Goal: Task Accomplishment & Management: Manage account settings

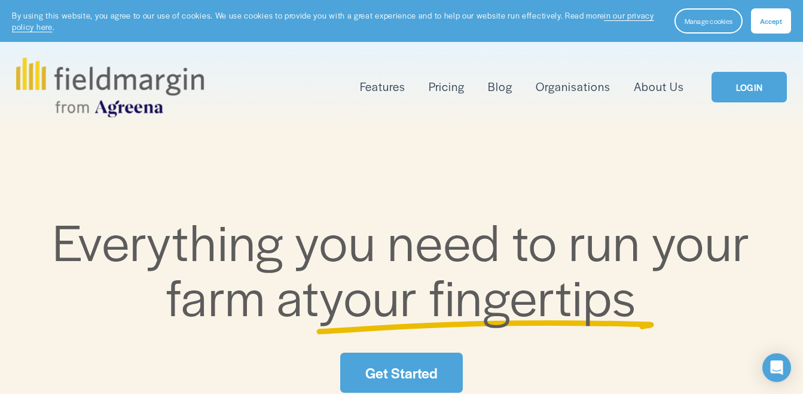
click at [746, 90] on link "LOGIN" at bounding box center [749, 87] width 75 height 31
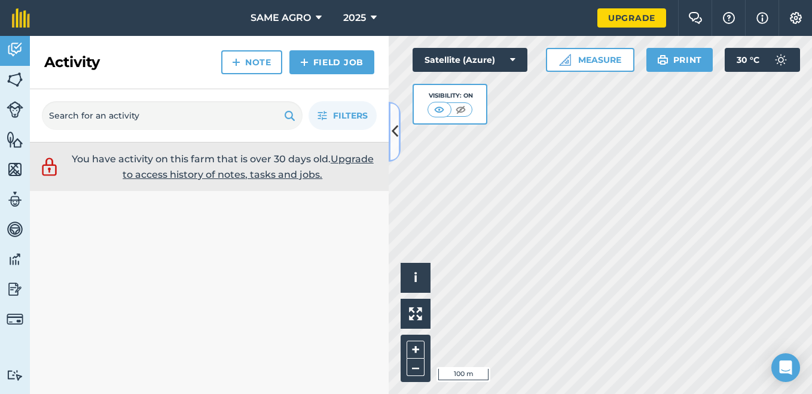
click at [395, 132] on icon at bounding box center [395, 131] width 7 height 21
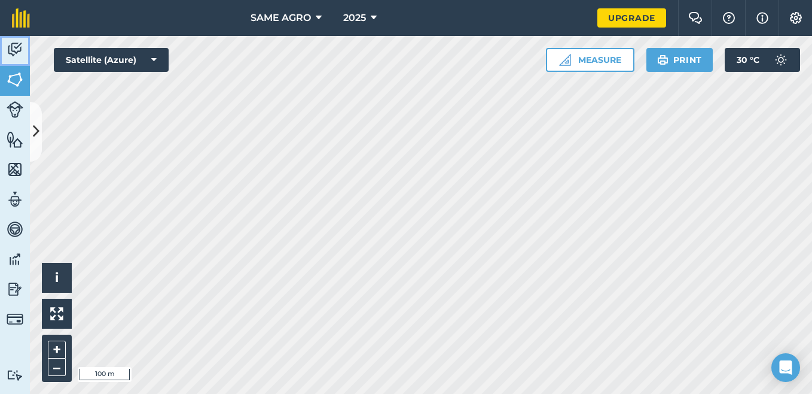
click at [17, 50] on img at bounding box center [15, 50] width 17 height 18
click at [36, 130] on icon at bounding box center [36, 131] width 7 height 21
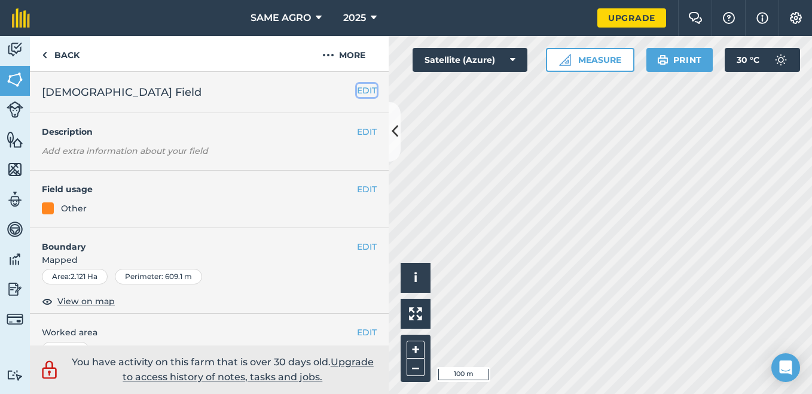
click at [362, 92] on button "EDIT" at bounding box center [367, 90] width 20 height 13
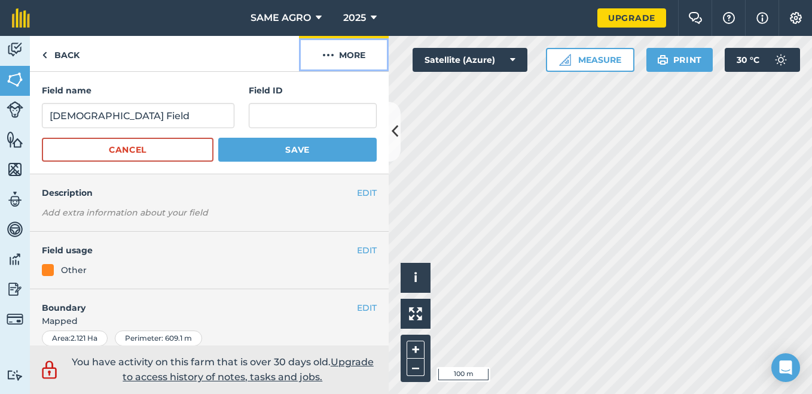
click at [340, 58] on button "More" at bounding box center [344, 53] width 90 height 35
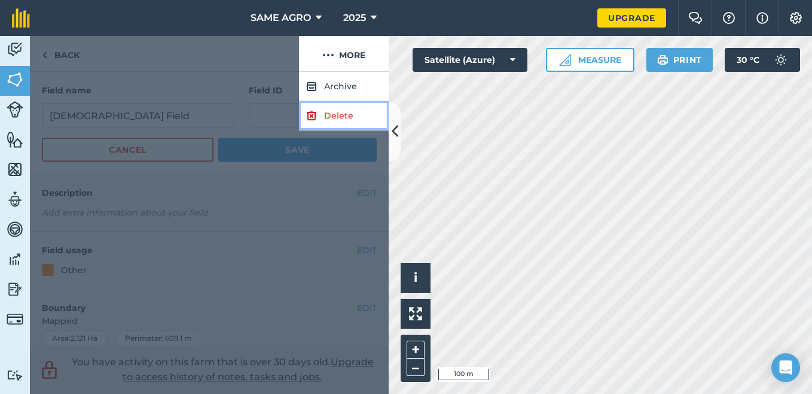
click at [343, 115] on link "Delete" at bounding box center [344, 115] width 90 height 29
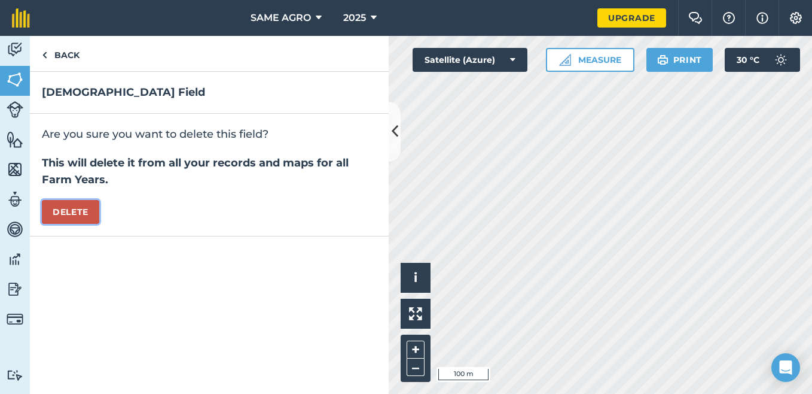
click at [77, 206] on button "Delete" at bounding box center [70, 212] width 57 height 24
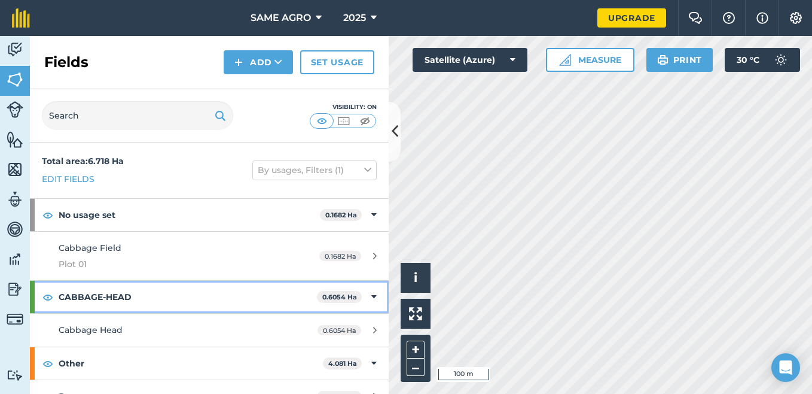
click at [371, 296] on icon at bounding box center [373, 296] width 5 height 13
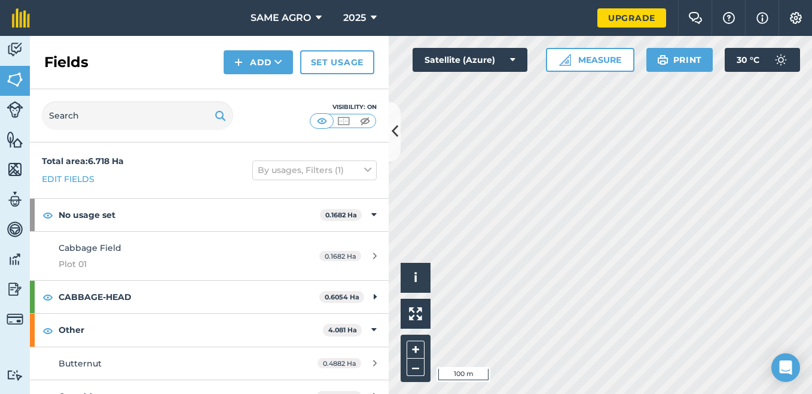
click at [288, 111] on div "Visibility: On" at bounding box center [209, 115] width 359 height 53
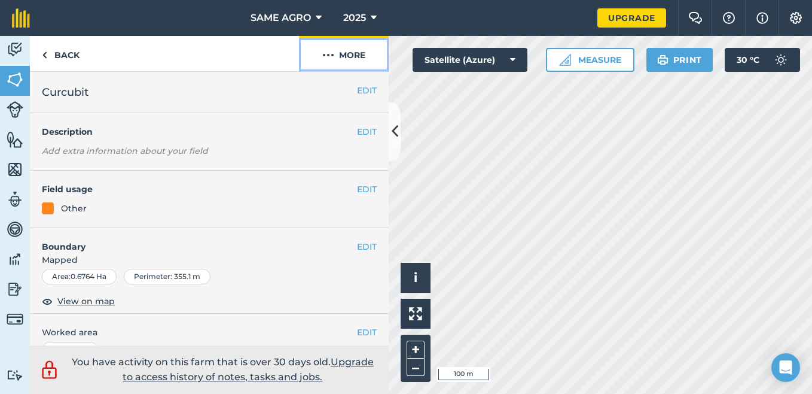
click at [348, 54] on button "More" at bounding box center [344, 53] width 90 height 35
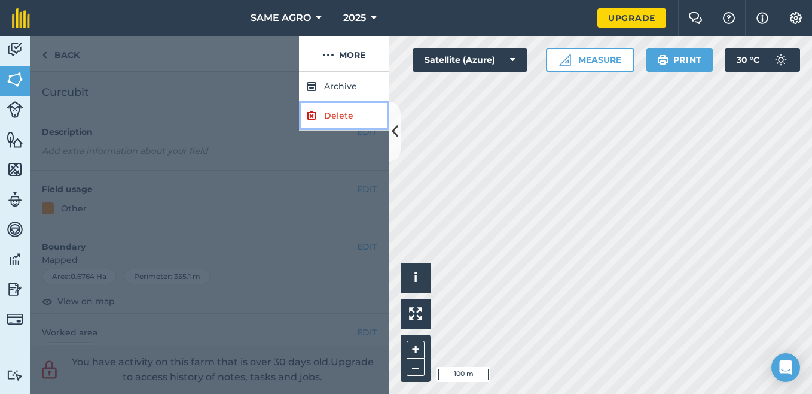
click at [343, 119] on link "Delete" at bounding box center [344, 115] width 90 height 29
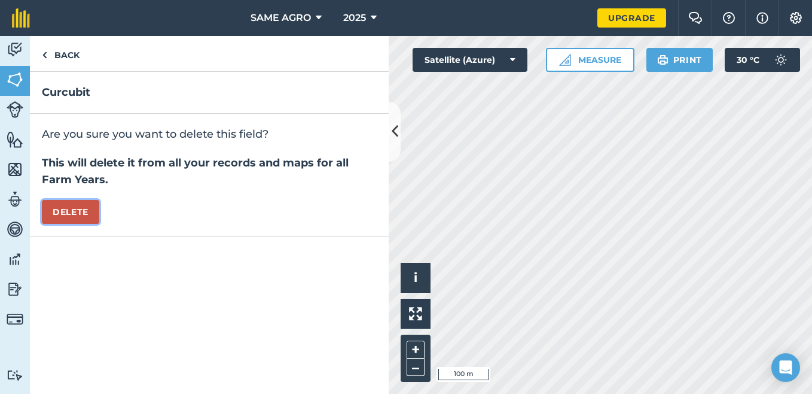
click at [86, 211] on button "Delete" at bounding box center [70, 212] width 57 height 24
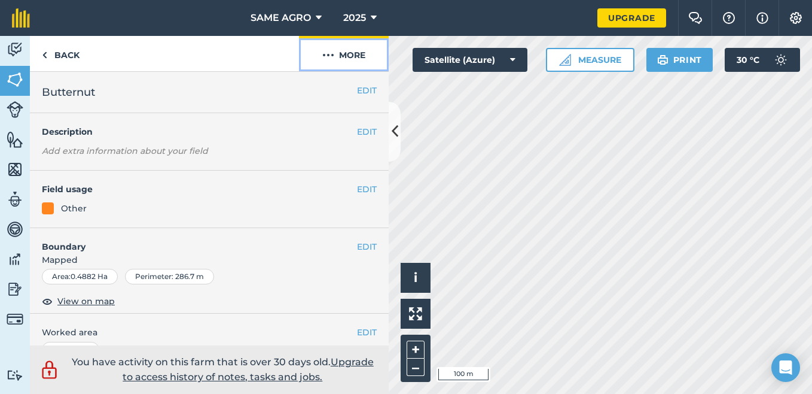
click at [328, 56] on img at bounding box center [328, 55] width 12 height 14
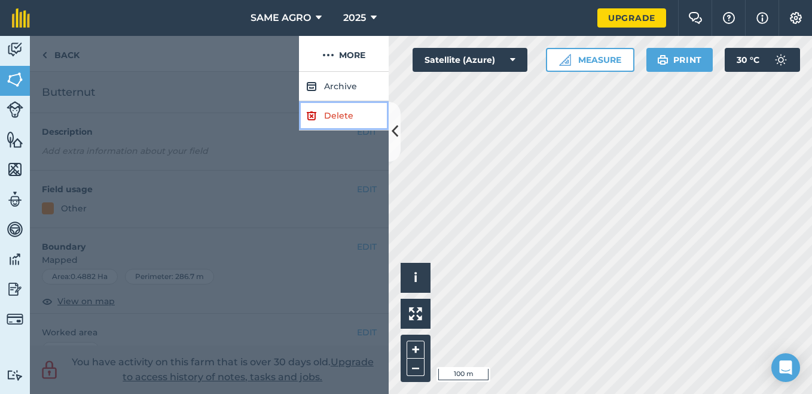
click at [339, 112] on link "Delete" at bounding box center [344, 115] width 90 height 29
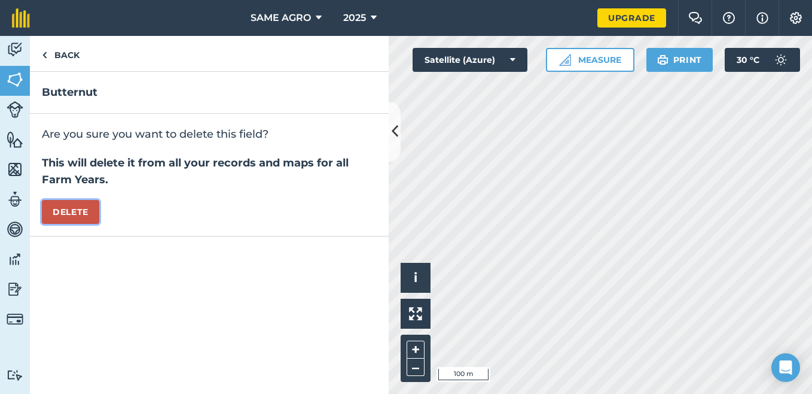
click at [86, 206] on button "Delete" at bounding box center [70, 212] width 57 height 24
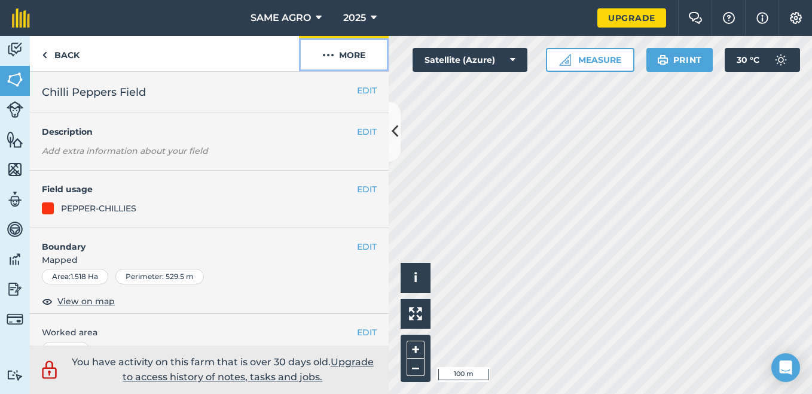
click at [328, 54] on img at bounding box center [328, 55] width 12 height 14
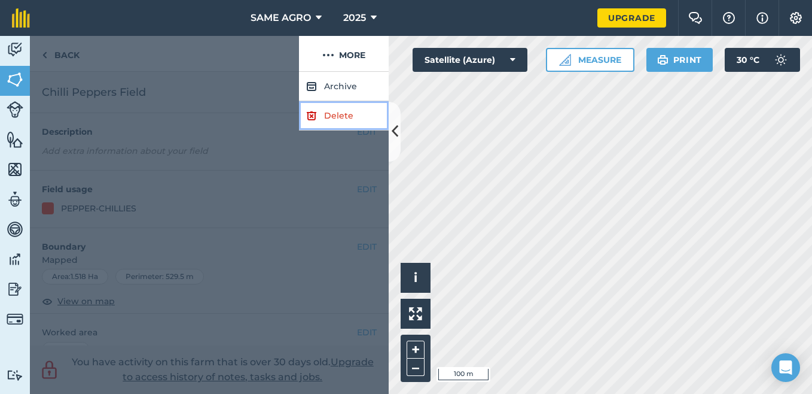
click at [344, 116] on link "Delete" at bounding box center [344, 115] width 90 height 29
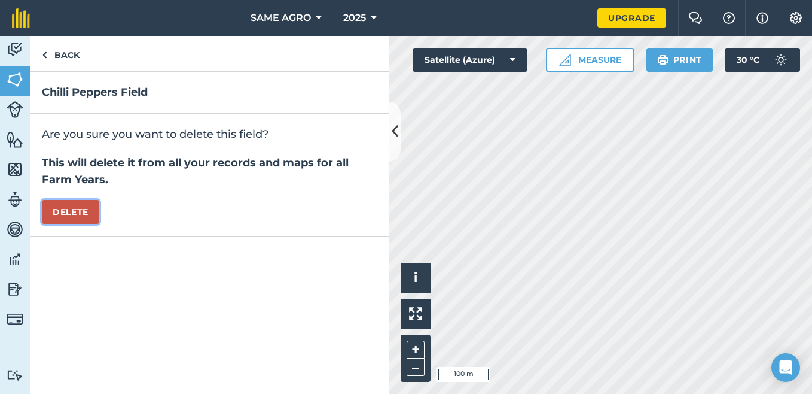
click at [87, 216] on button "Delete" at bounding box center [70, 212] width 57 height 24
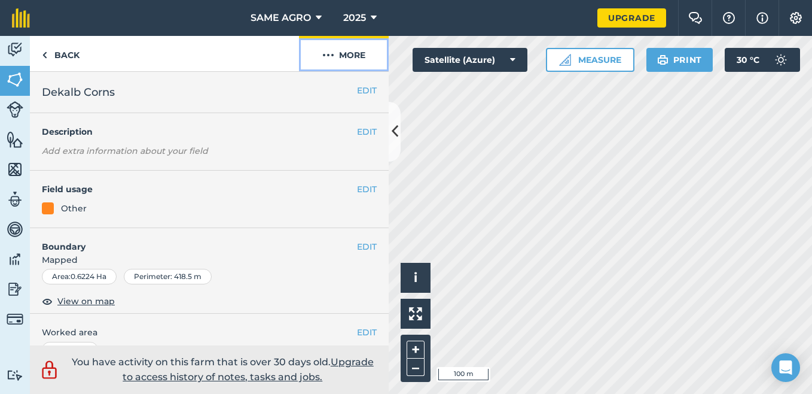
click at [331, 53] on img at bounding box center [328, 55] width 12 height 14
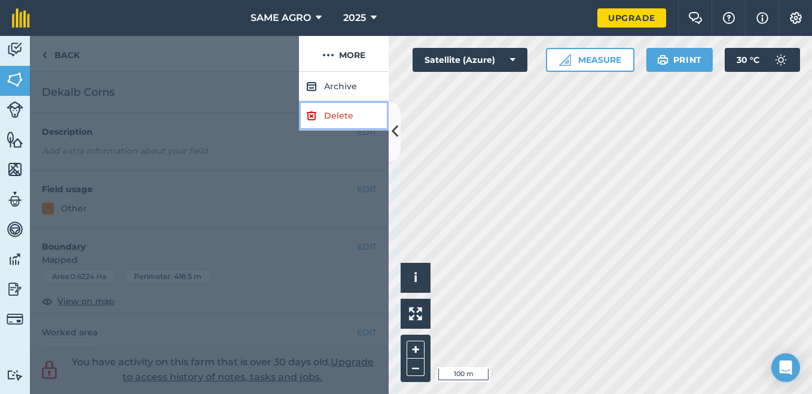
click at [336, 115] on link "Delete" at bounding box center [344, 115] width 90 height 29
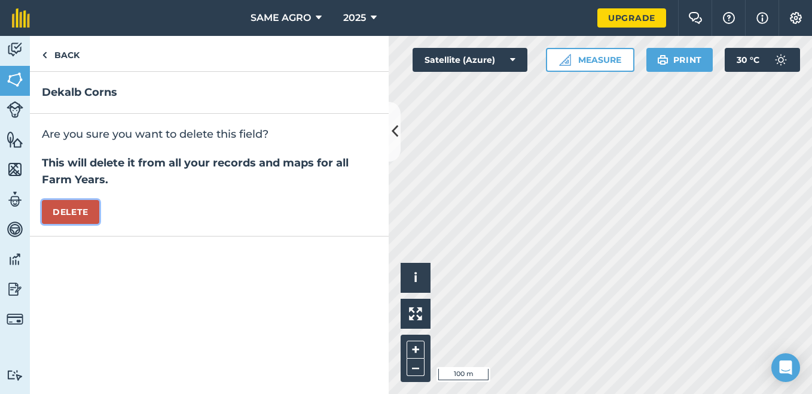
click at [86, 207] on button "Delete" at bounding box center [70, 212] width 57 height 24
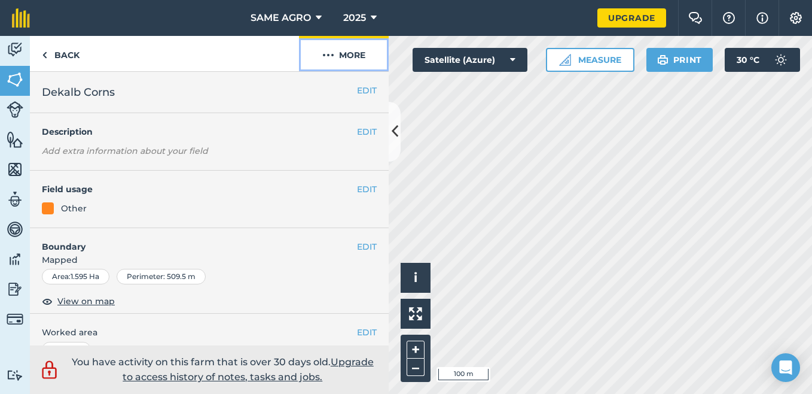
click at [330, 54] on img at bounding box center [328, 55] width 12 height 14
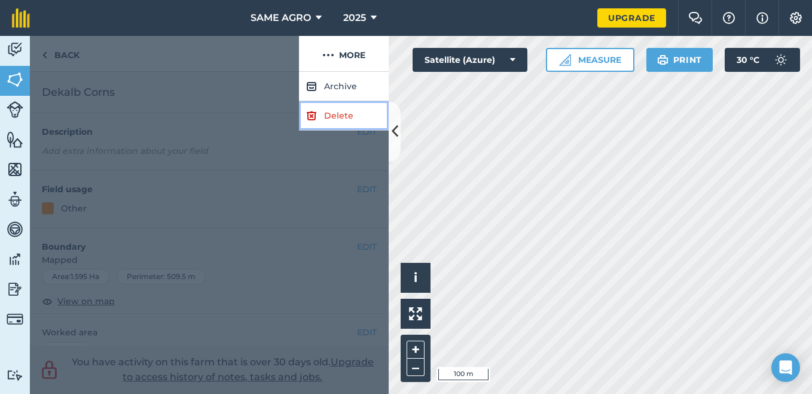
click at [340, 113] on link "Delete" at bounding box center [344, 115] width 90 height 29
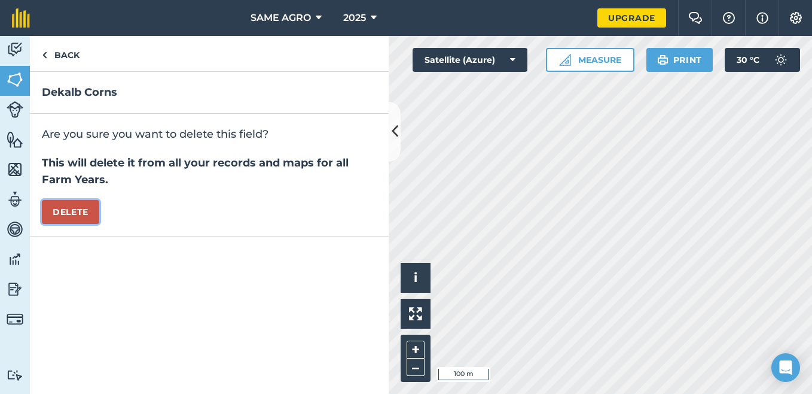
click at [82, 213] on button "Delete" at bounding box center [70, 212] width 57 height 24
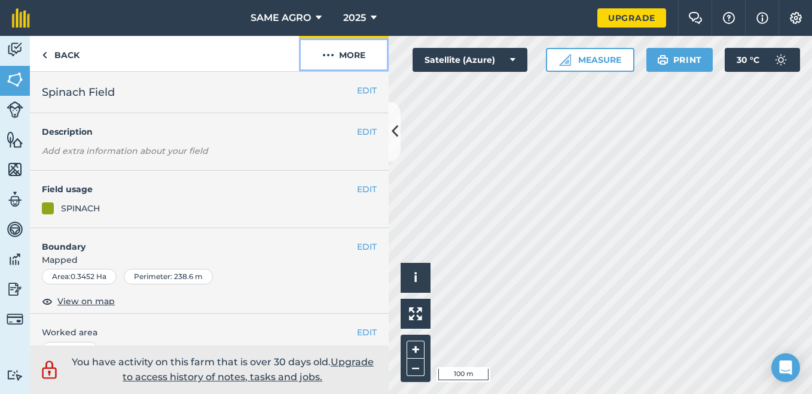
click at [331, 53] on img at bounding box center [328, 55] width 12 height 14
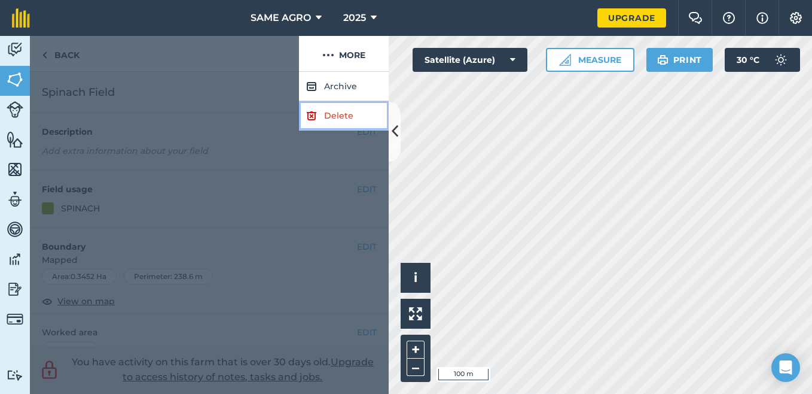
click at [339, 115] on link "Delete" at bounding box center [344, 115] width 90 height 29
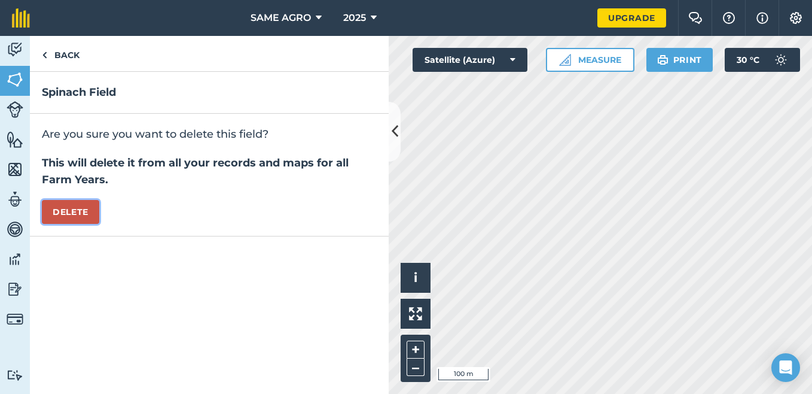
click at [81, 212] on button "Delete" at bounding box center [70, 212] width 57 height 24
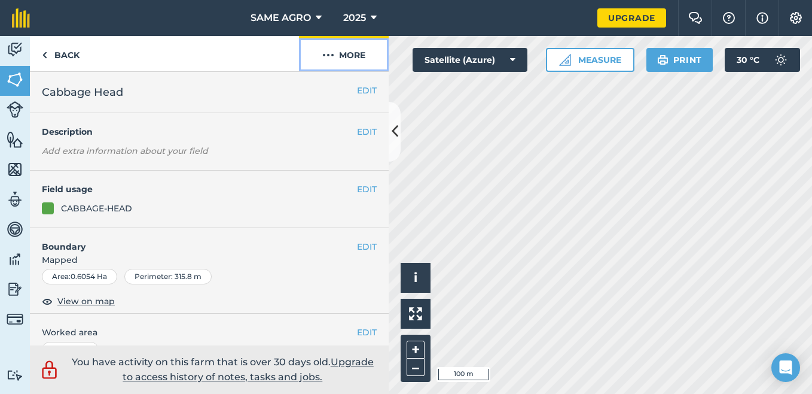
click at [330, 53] on img at bounding box center [328, 55] width 12 height 14
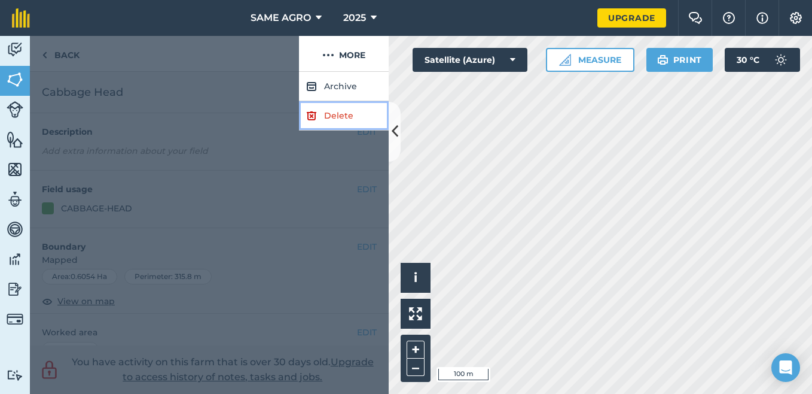
click at [330, 112] on link "Delete" at bounding box center [344, 115] width 90 height 29
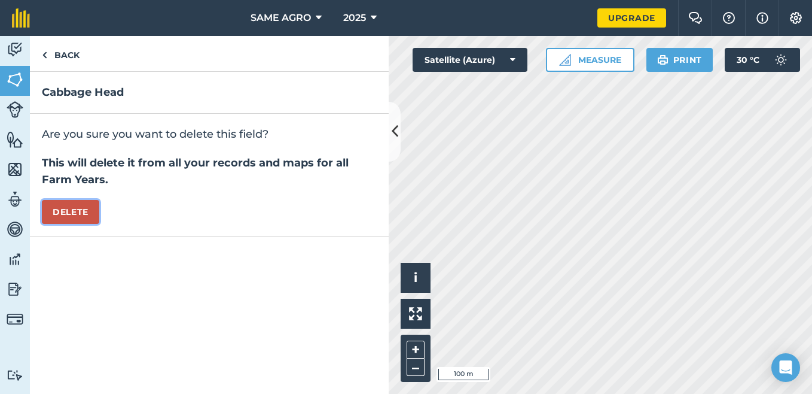
click at [88, 209] on button "Delete" at bounding box center [70, 212] width 57 height 24
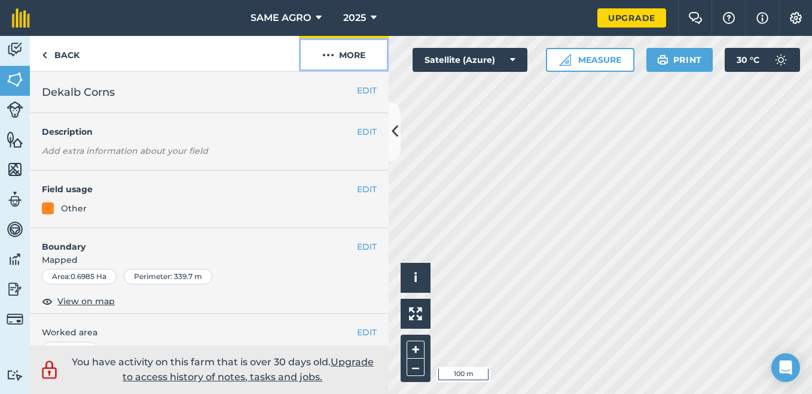
click at [328, 52] on img at bounding box center [328, 55] width 12 height 14
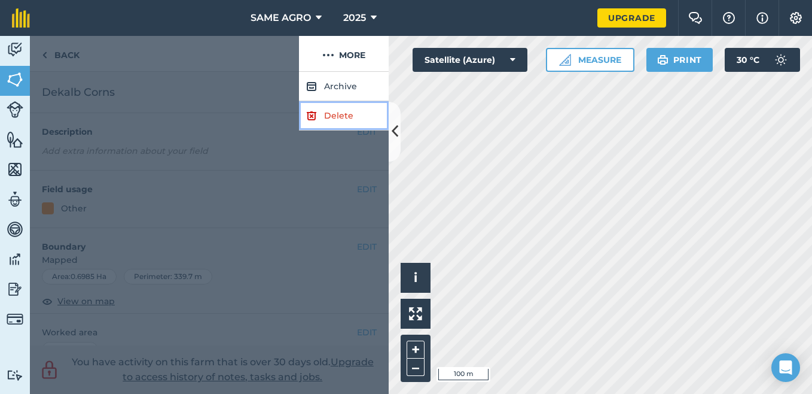
click at [332, 115] on link "Delete" at bounding box center [344, 115] width 90 height 29
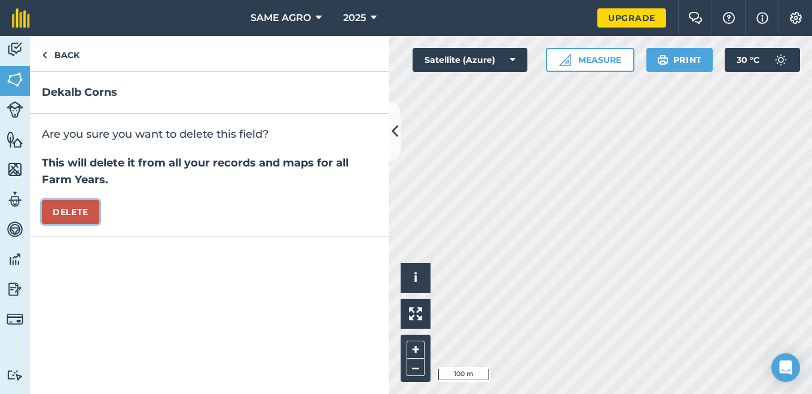
click at [80, 213] on button "Delete" at bounding box center [70, 212] width 57 height 24
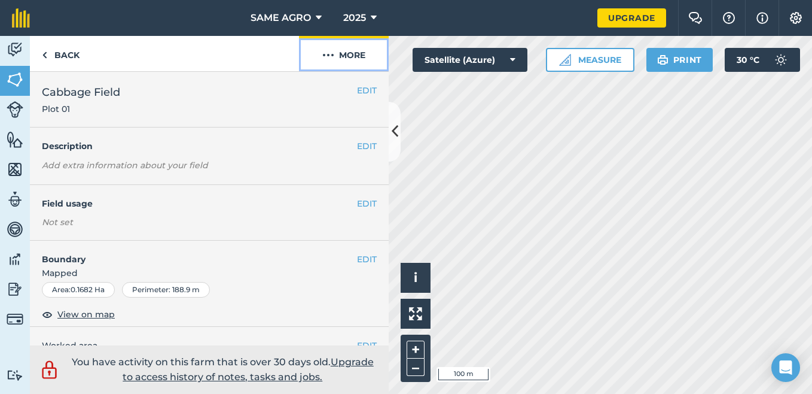
click at [326, 54] on img at bounding box center [328, 55] width 12 height 14
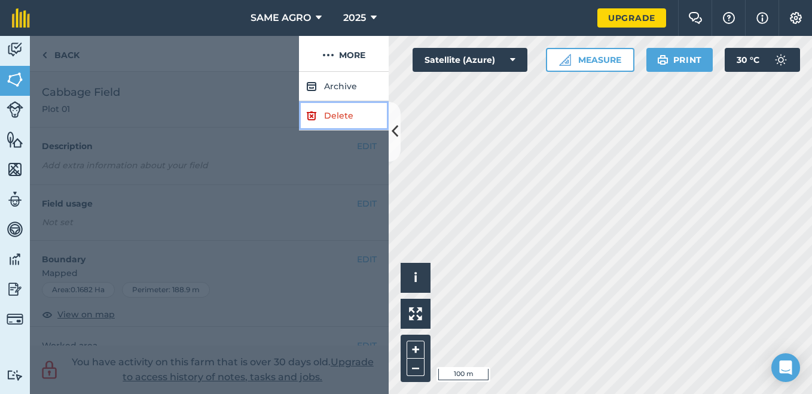
click at [338, 114] on link "Delete" at bounding box center [344, 115] width 90 height 29
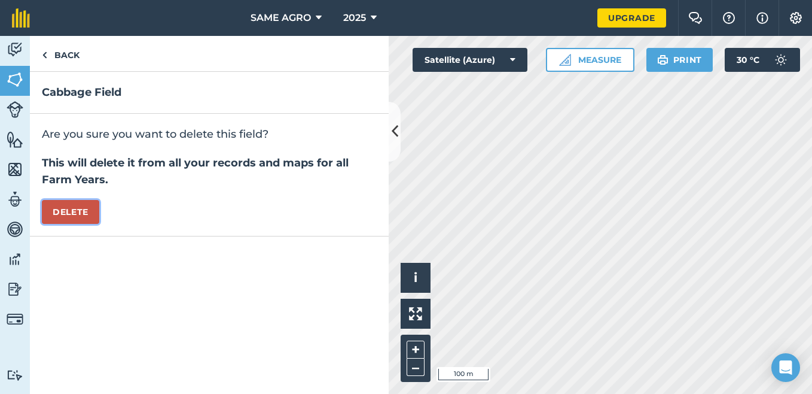
click at [81, 205] on button "Delete" at bounding box center [70, 212] width 57 height 24
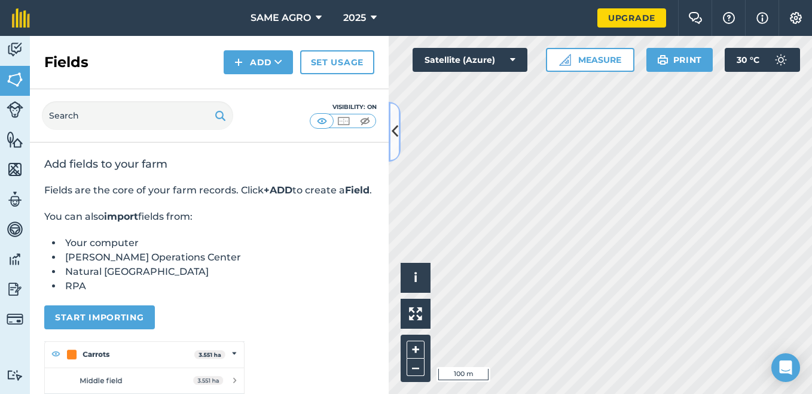
click at [397, 130] on icon at bounding box center [395, 131] width 7 height 21
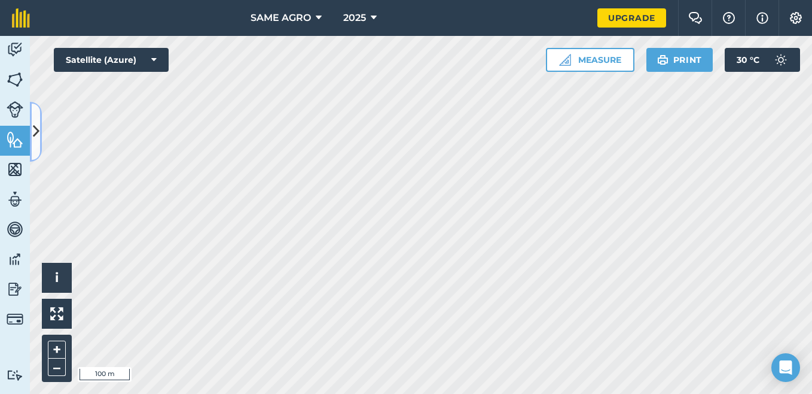
click at [35, 128] on icon at bounding box center [36, 131] width 7 height 21
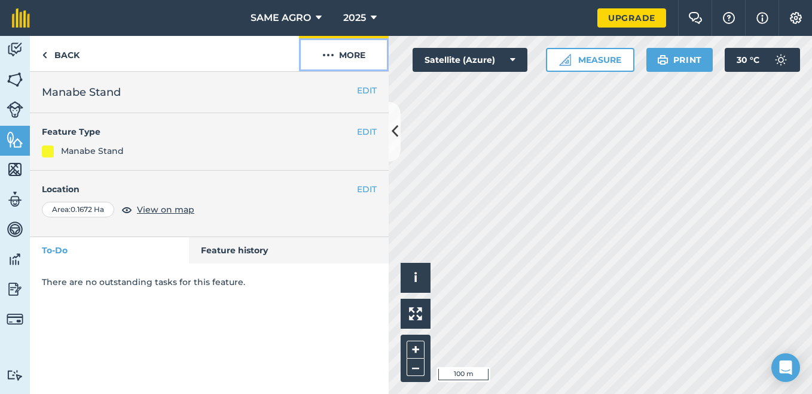
click at [333, 57] on img at bounding box center [328, 55] width 12 height 14
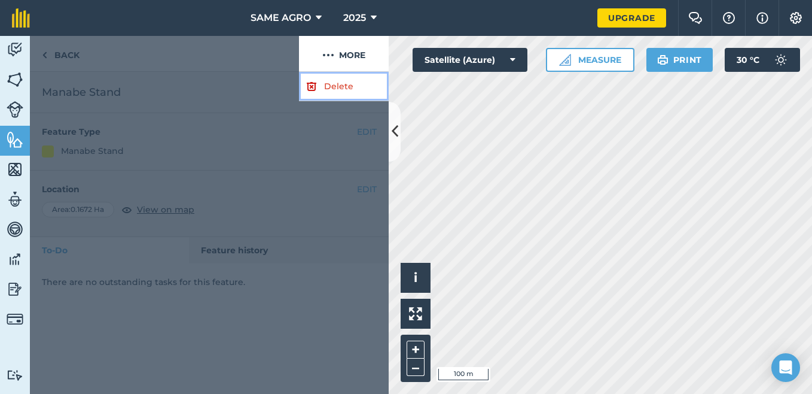
click at [337, 88] on link "Delete" at bounding box center [344, 86] width 90 height 29
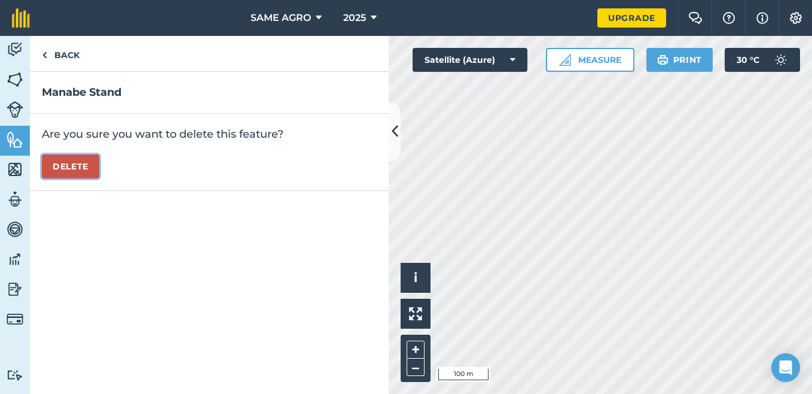
click at [68, 172] on button "Delete" at bounding box center [70, 166] width 57 height 24
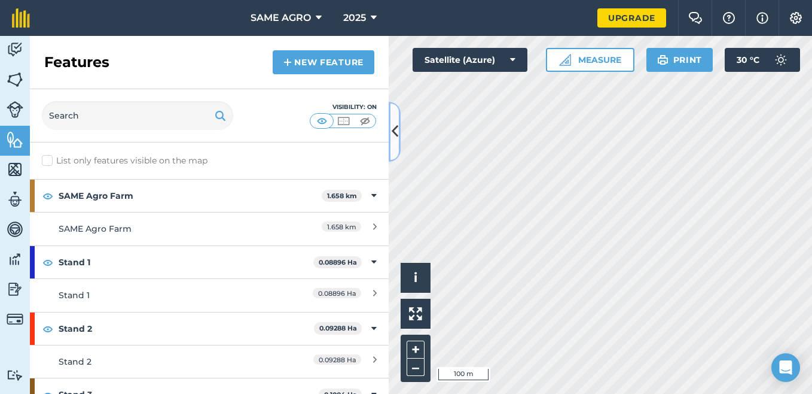
click at [398, 130] on button at bounding box center [395, 132] width 12 height 60
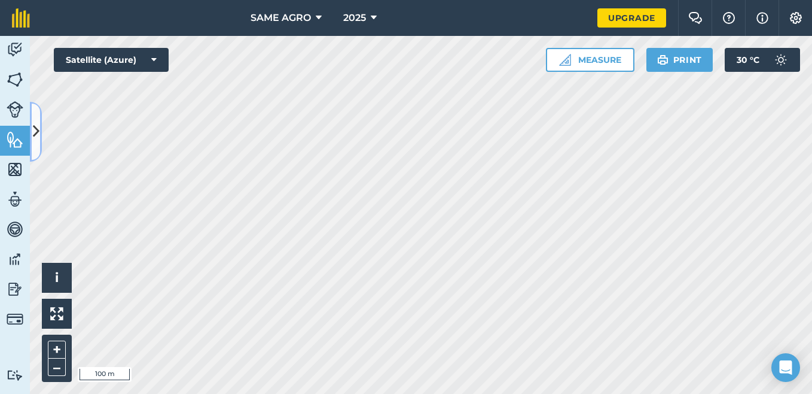
click at [34, 128] on icon at bounding box center [36, 131] width 7 height 21
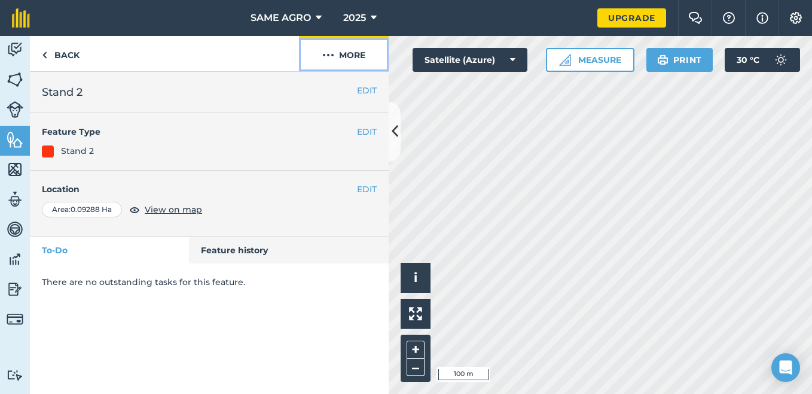
click at [334, 55] on img at bounding box center [328, 55] width 12 height 14
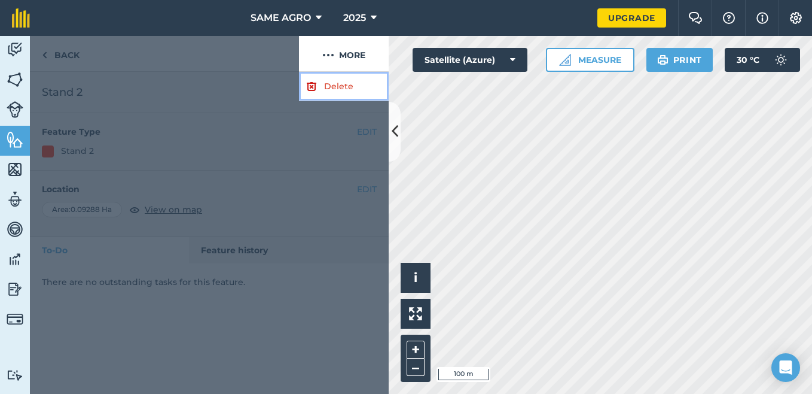
click at [329, 84] on link "Delete" at bounding box center [344, 86] width 90 height 29
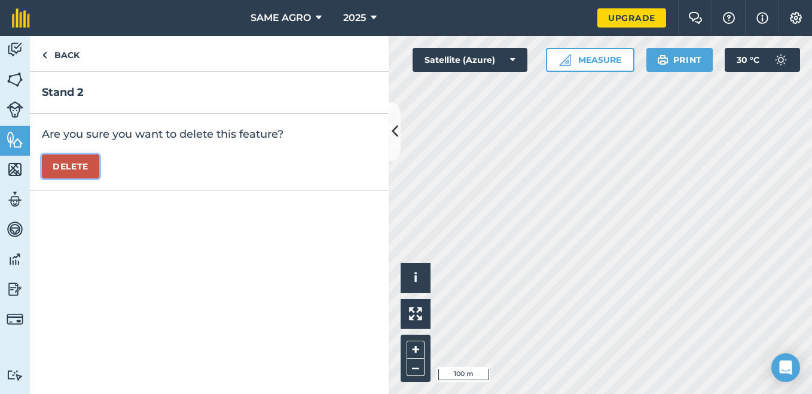
click at [78, 166] on button "Delete" at bounding box center [70, 166] width 57 height 24
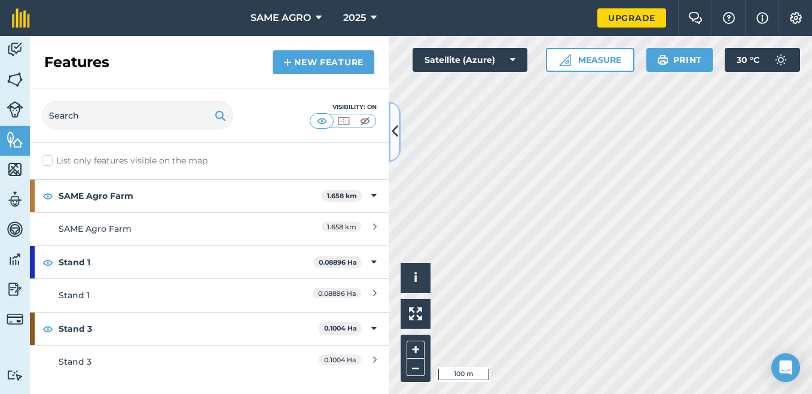
click at [399, 134] on button at bounding box center [395, 132] width 12 height 60
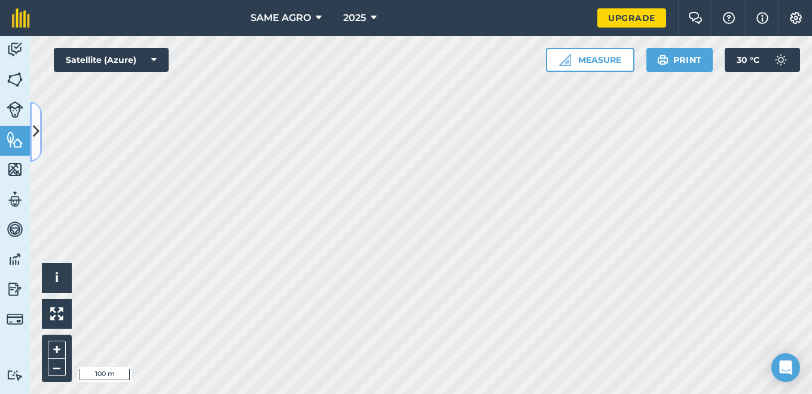
click at [36, 126] on icon at bounding box center [36, 131] width 7 height 21
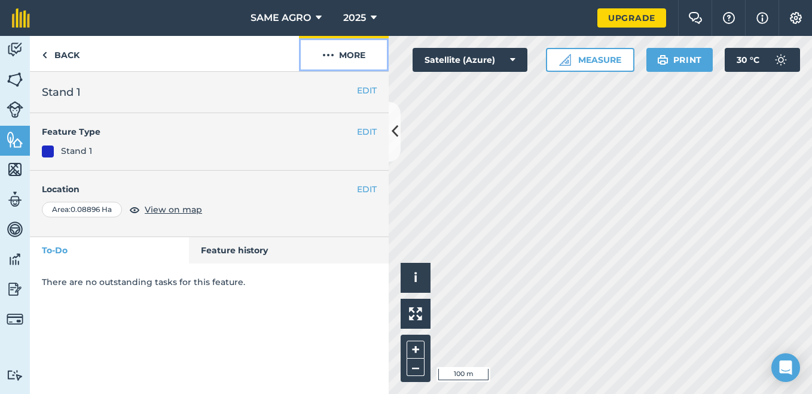
click at [330, 54] on img at bounding box center [328, 55] width 12 height 14
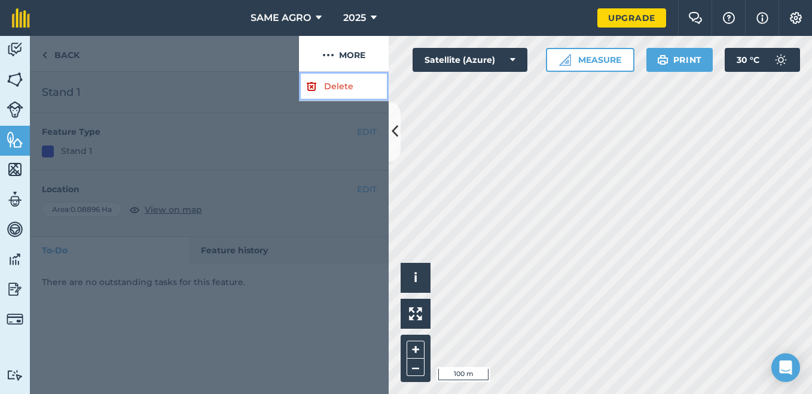
click at [331, 86] on link "Delete" at bounding box center [344, 86] width 90 height 29
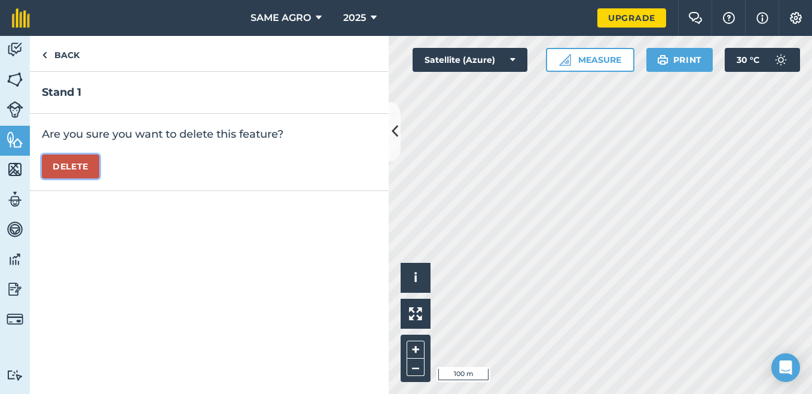
click at [86, 163] on button "Delete" at bounding box center [70, 166] width 57 height 24
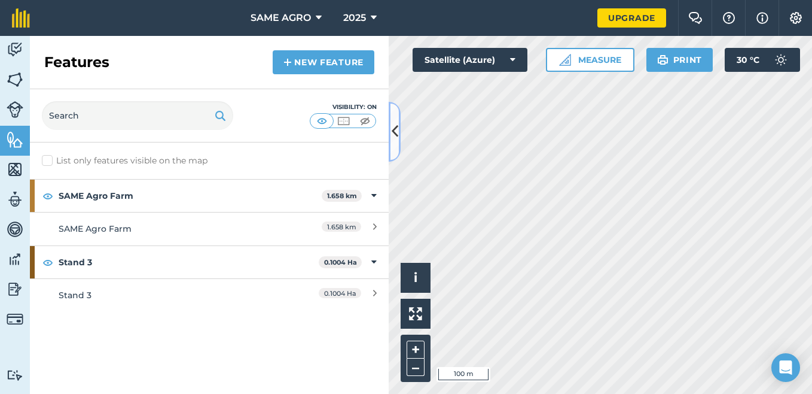
click at [400, 130] on button at bounding box center [395, 132] width 12 height 60
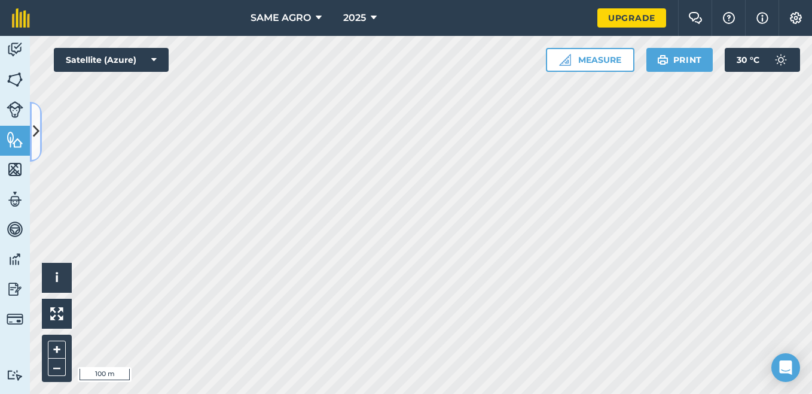
click at [33, 126] on icon at bounding box center [36, 131] width 7 height 21
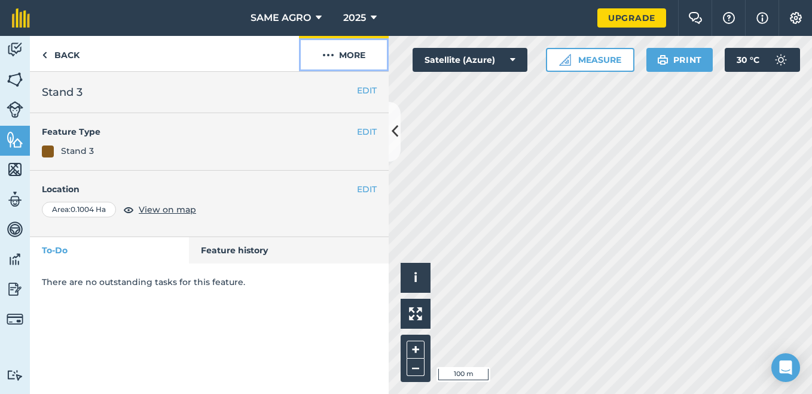
click at [329, 55] on img at bounding box center [328, 55] width 12 height 14
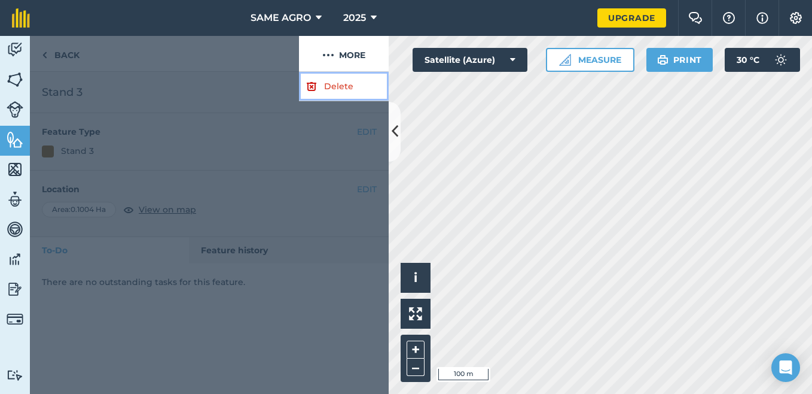
click at [336, 86] on link "Delete" at bounding box center [344, 86] width 90 height 29
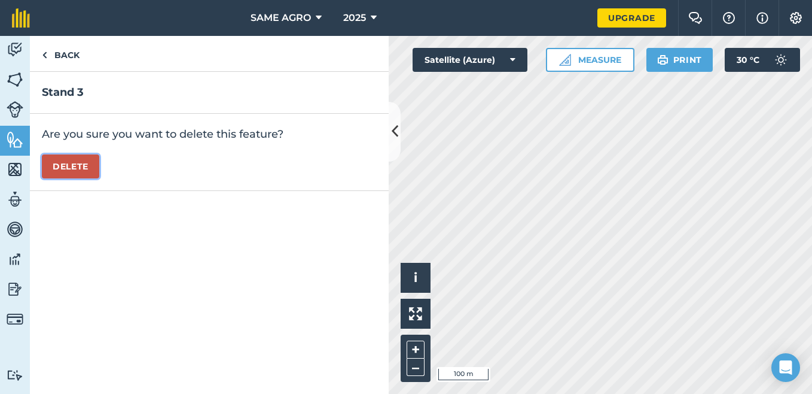
click at [86, 166] on button "Delete" at bounding box center [70, 166] width 57 height 24
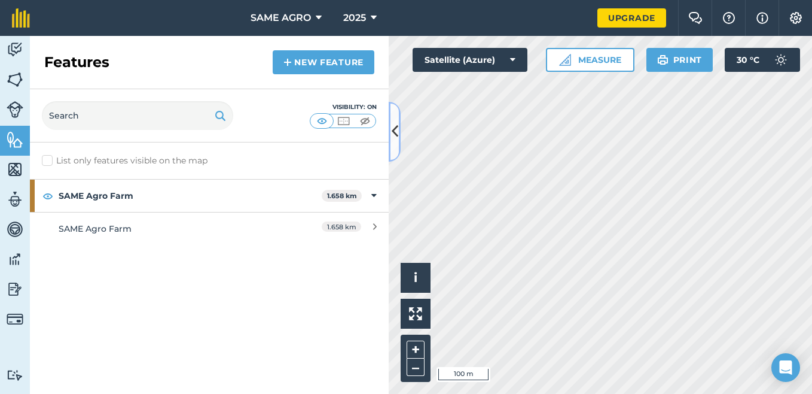
click at [397, 129] on icon at bounding box center [395, 131] width 7 height 21
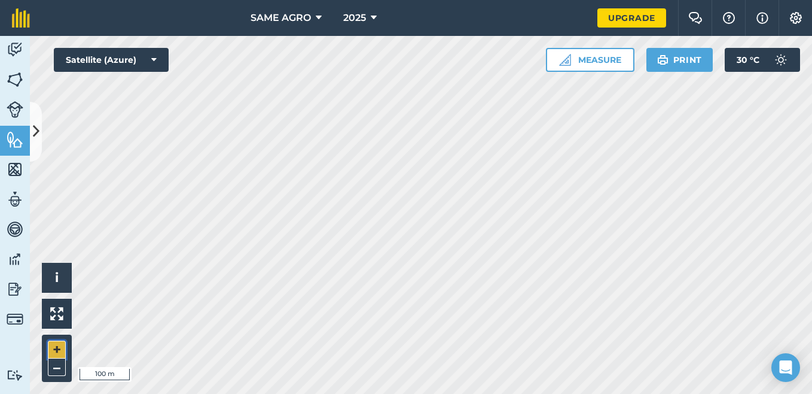
click at [58, 347] on button "+" at bounding box center [57, 349] width 18 height 18
click at [57, 364] on button "–" at bounding box center [57, 366] width 18 height 17
click at [62, 315] on img at bounding box center [56, 313] width 13 height 13
click at [666, 57] on img at bounding box center [662, 60] width 11 height 14
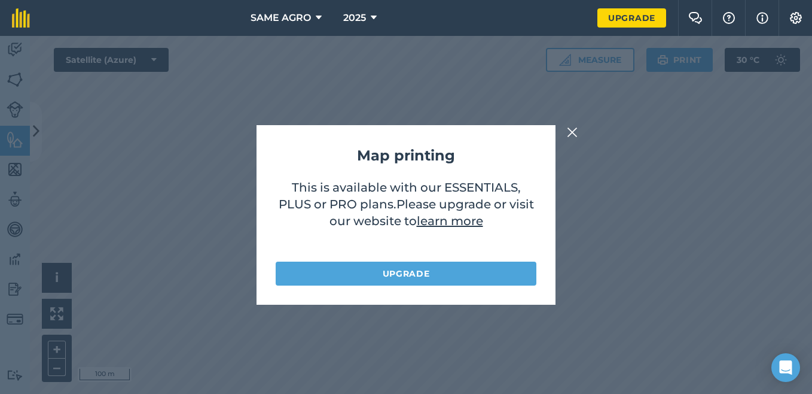
click at [569, 135] on img at bounding box center [572, 132] width 11 height 14
